Goal: Information Seeking & Learning: Check status

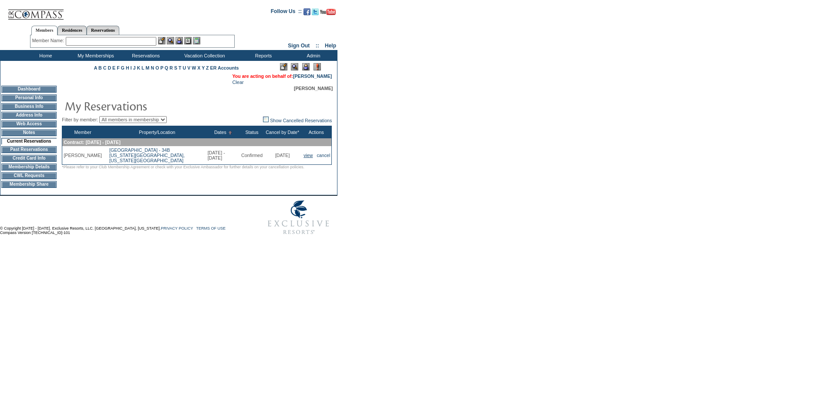
click at [305, 158] on link "view" at bounding box center [308, 155] width 9 height 5
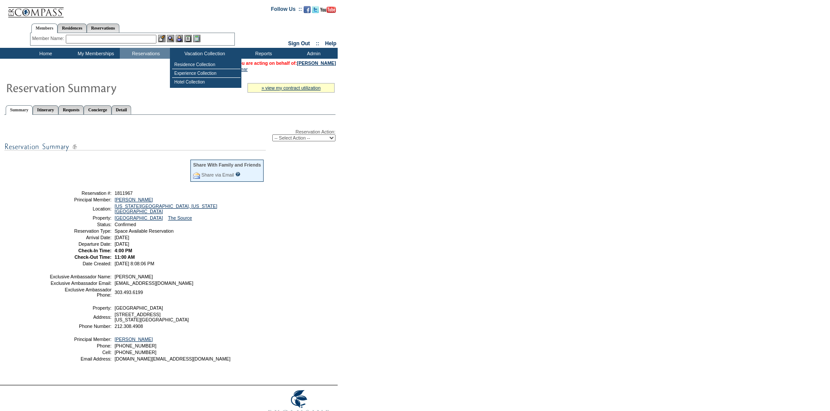
click at [136, 39] on input "text" at bounding box center [111, 39] width 91 height 9
click at [80, 38] on input "kusner, rober" at bounding box center [111, 39] width 91 height 9
drag, startPoint x: 106, startPoint y: 37, endPoint x: 45, endPoint y: 28, distance: 61.6
click at [45, 28] on div "Members Residences Reservations Member Name: kusner, rober Bechthold, Ku rt (ku…" at bounding box center [132, 32] width 205 height 27
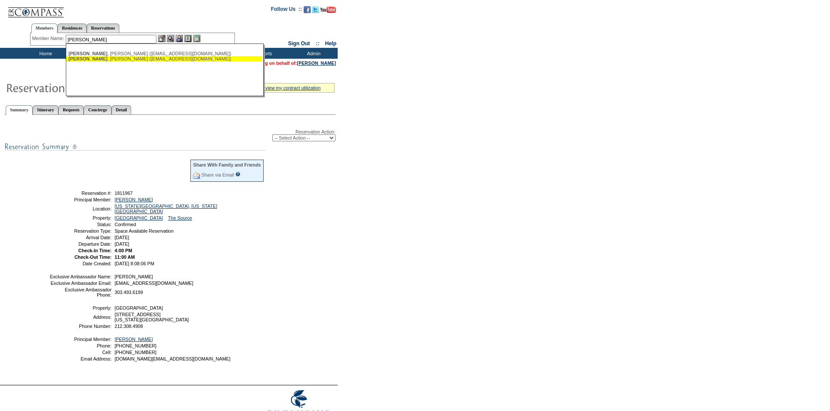
click at [203, 67] on div "Kushner , Karen (karenkushner1@me.com) Kushner , Robert (kushnerfamily2@gmail.c…" at bounding box center [165, 70] width 198 height 53
click at [169, 61] on div "Kushner , Robert (kushnerfamily2@gmail.com)" at bounding box center [164, 58] width 192 height 5
type input "Kushner, Robert (kushnerfamily2@gmail.com)"
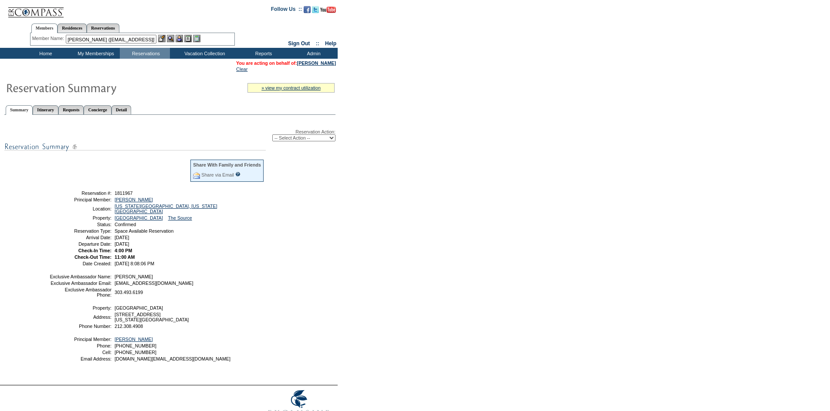
click at [173, 36] on img at bounding box center [170, 38] width 7 height 7
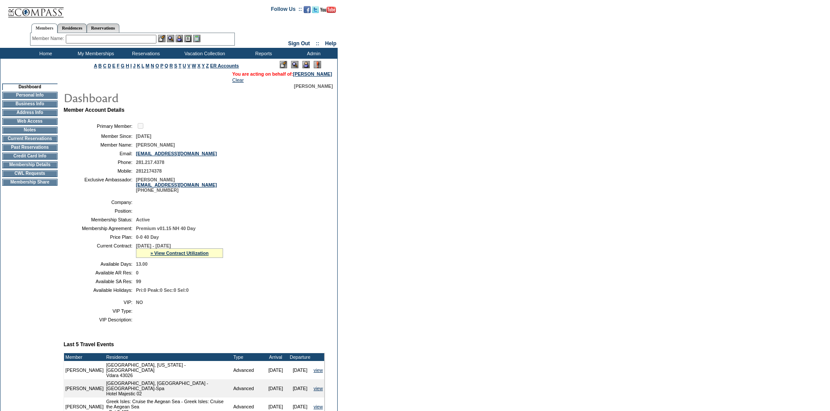
click at [306, 65] on img at bounding box center [305, 64] width 7 height 7
click at [173, 256] on link "» View Contract Utilization" at bounding box center [179, 253] width 58 height 5
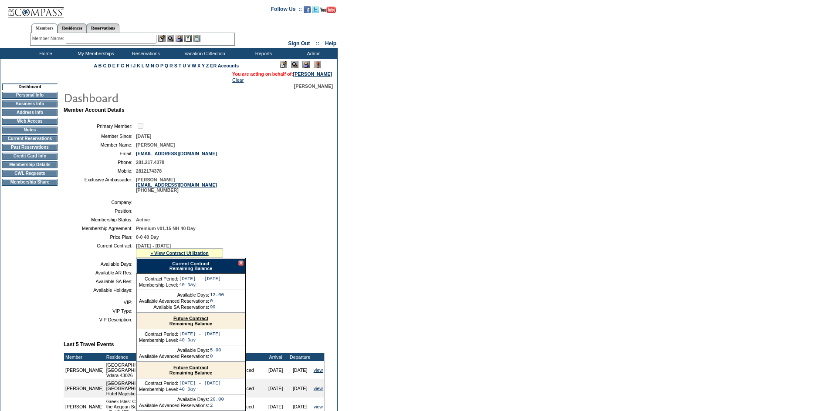
click at [188, 266] on link "Current Contract" at bounding box center [190, 263] width 37 height 5
